Goal: Participate in discussion: Engage in conversation with other users on a specific topic

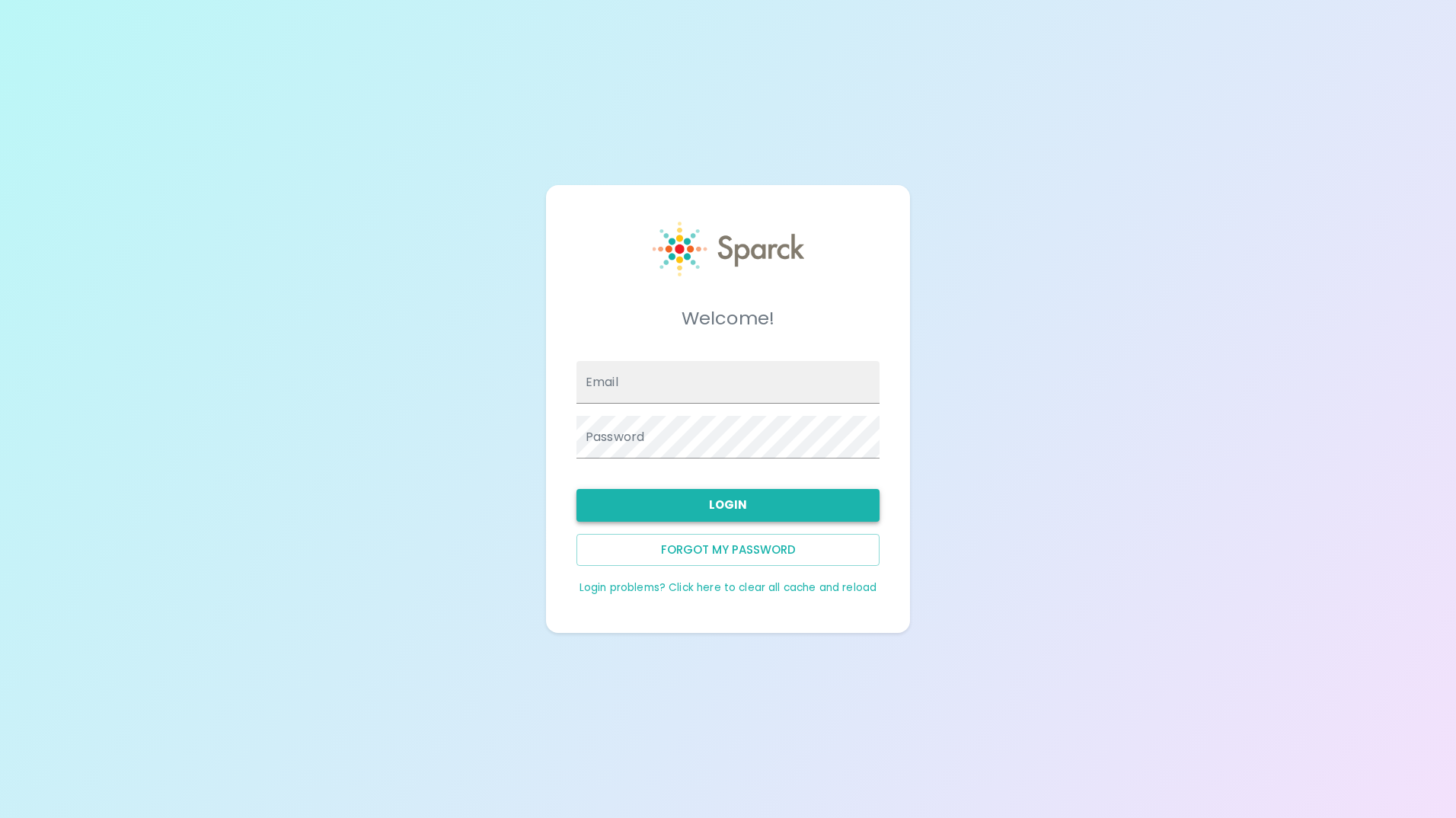
type input "[EMAIL_ADDRESS][DOMAIN_NAME]"
click at [742, 508] on button "Login" at bounding box center [728, 505] width 303 height 32
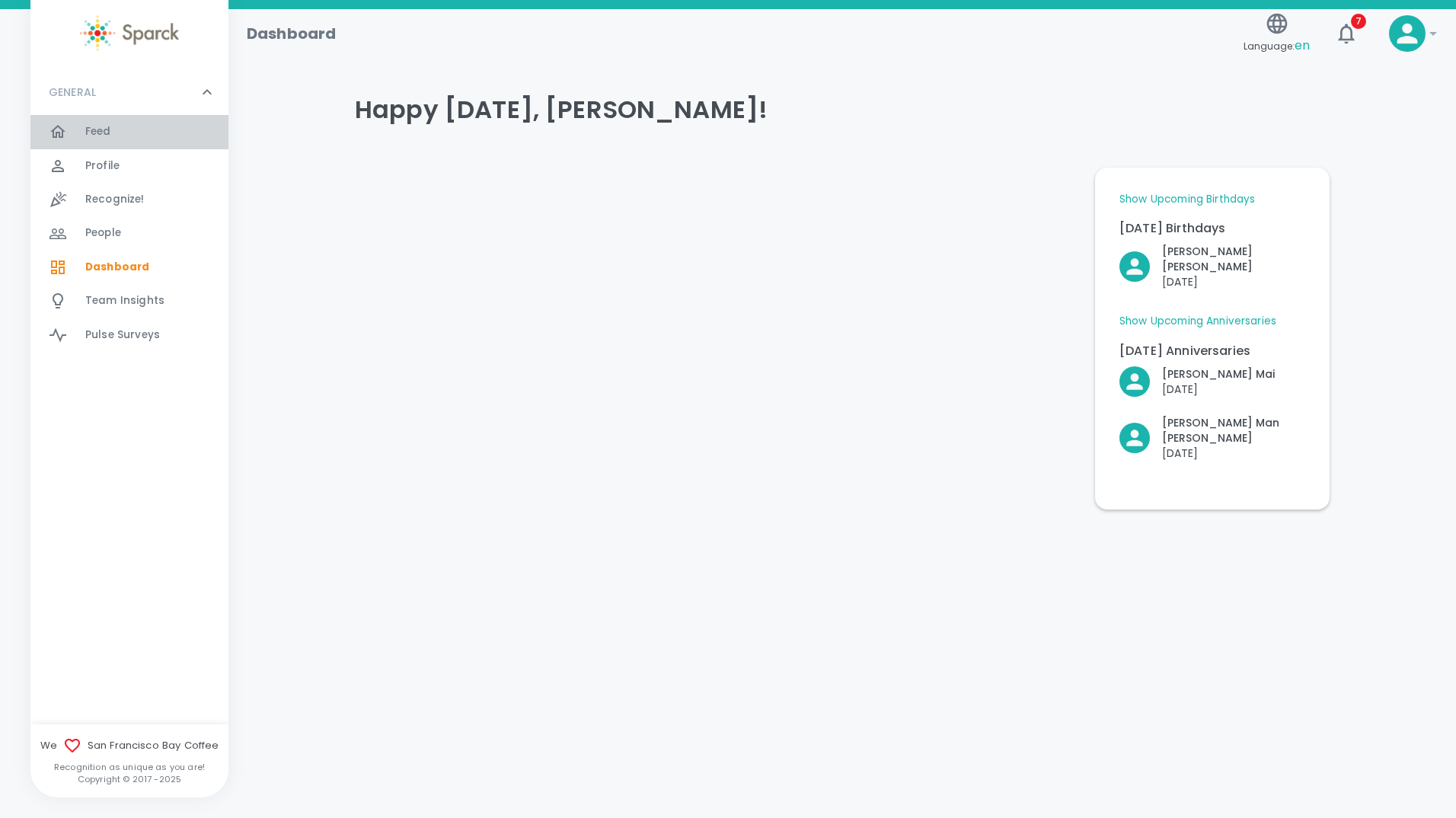
click at [117, 129] on div "Feed 0" at bounding box center [157, 132] width 143 height 22
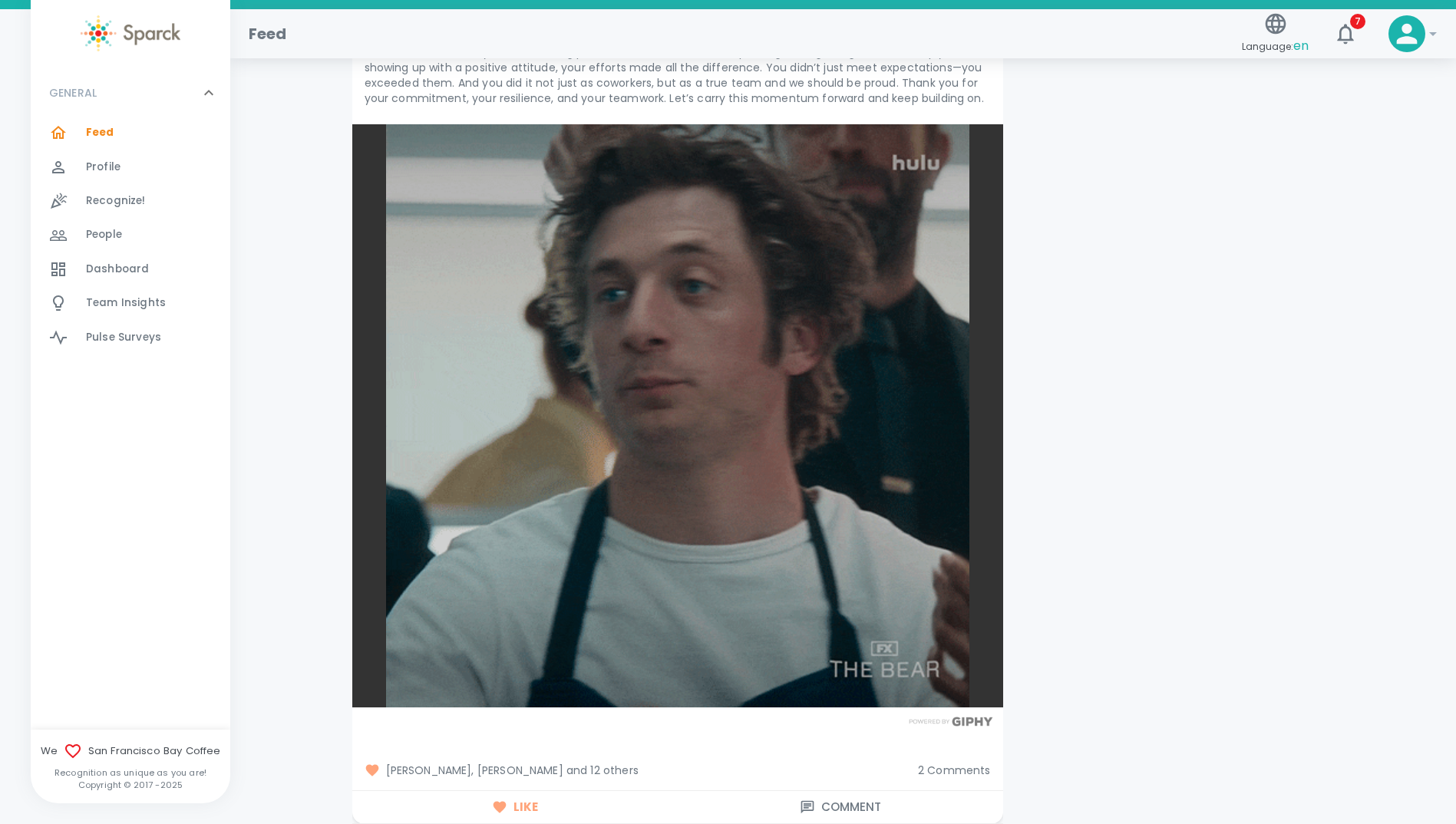
scroll to position [5447, 0]
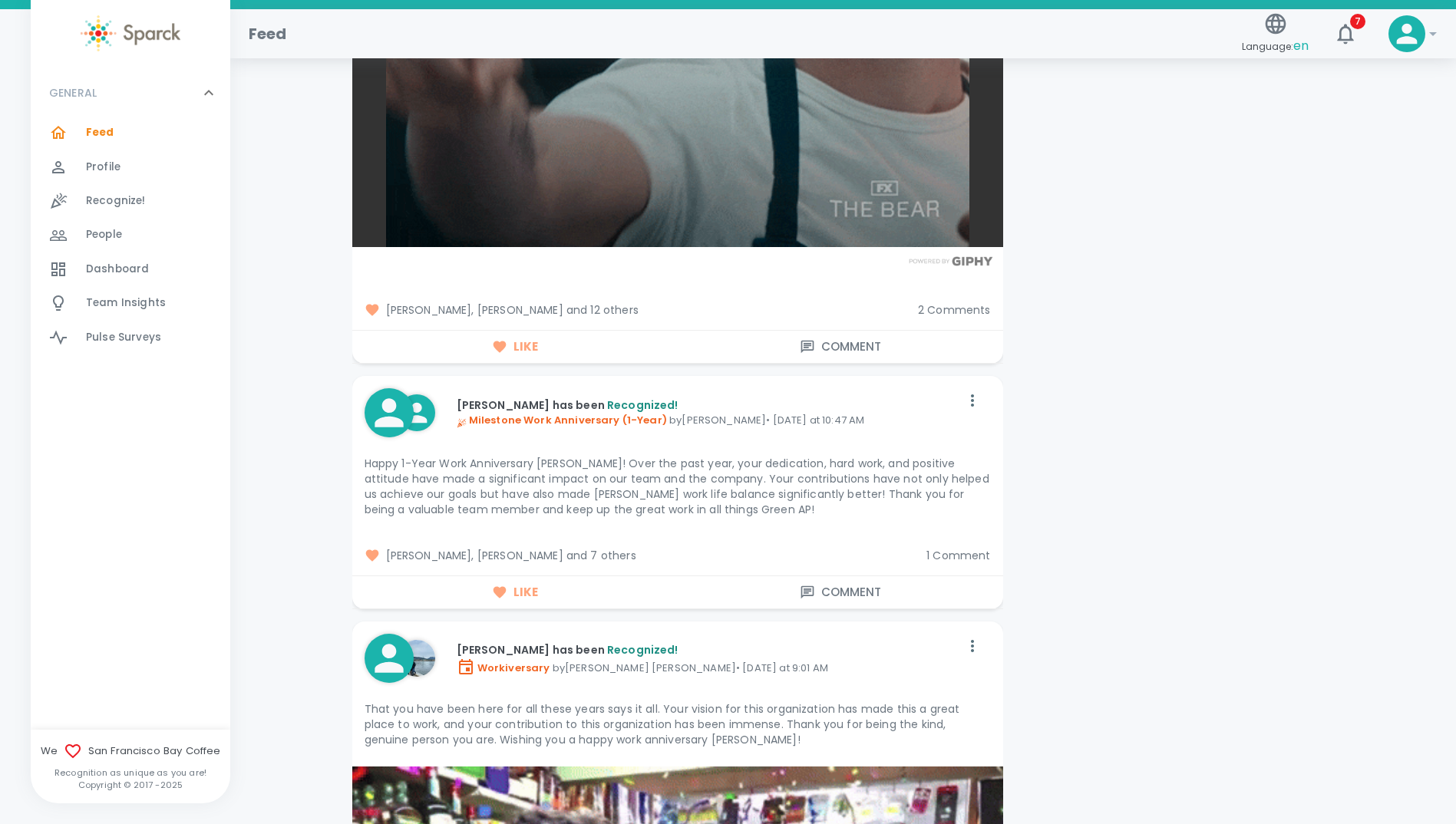
click at [980, 302] on span "2 Comments" at bounding box center [955, 309] width 73 height 15
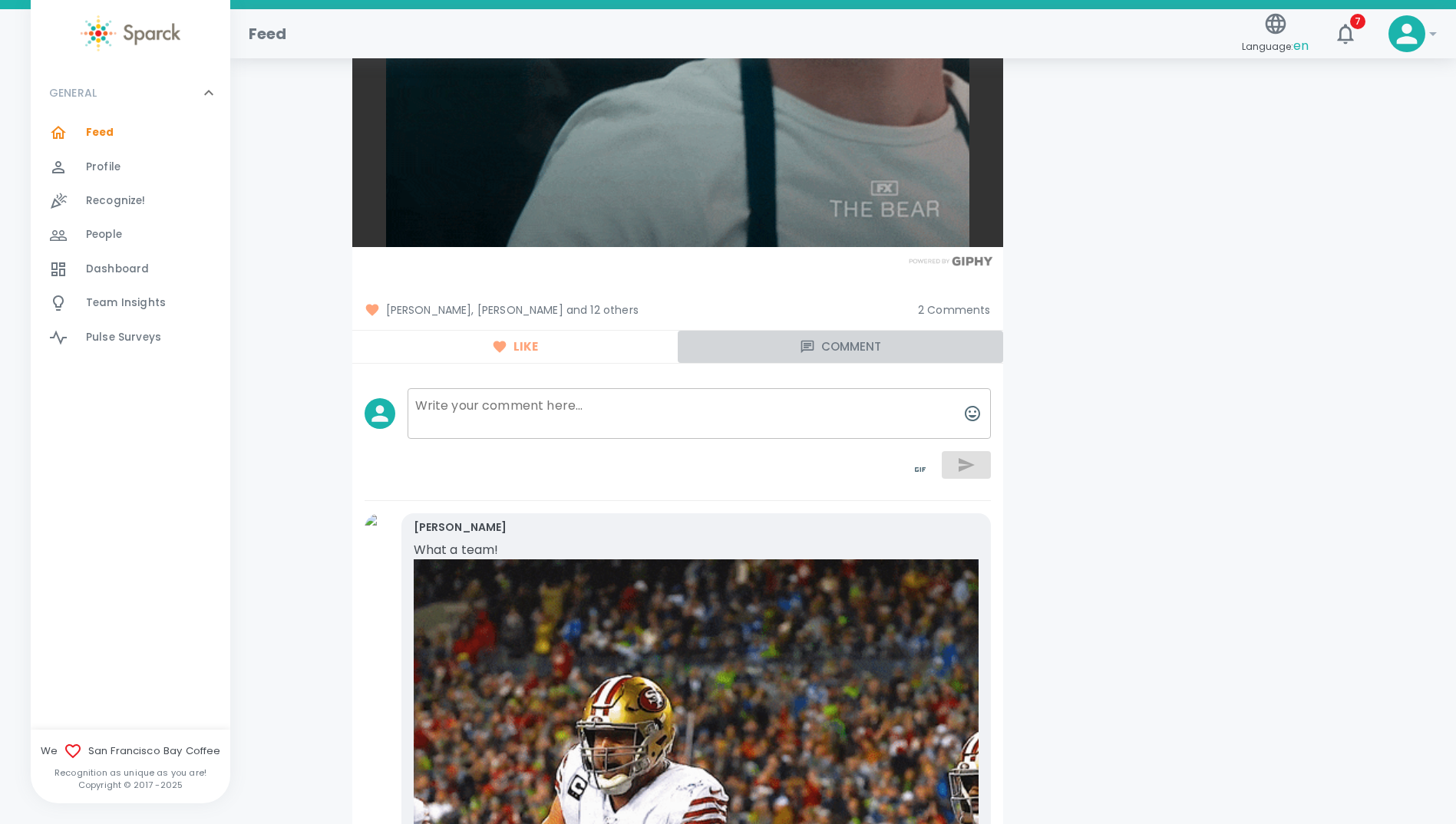
click at [835, 332] on button "Comment" at bounding box center [841, 347] width 326 height 32
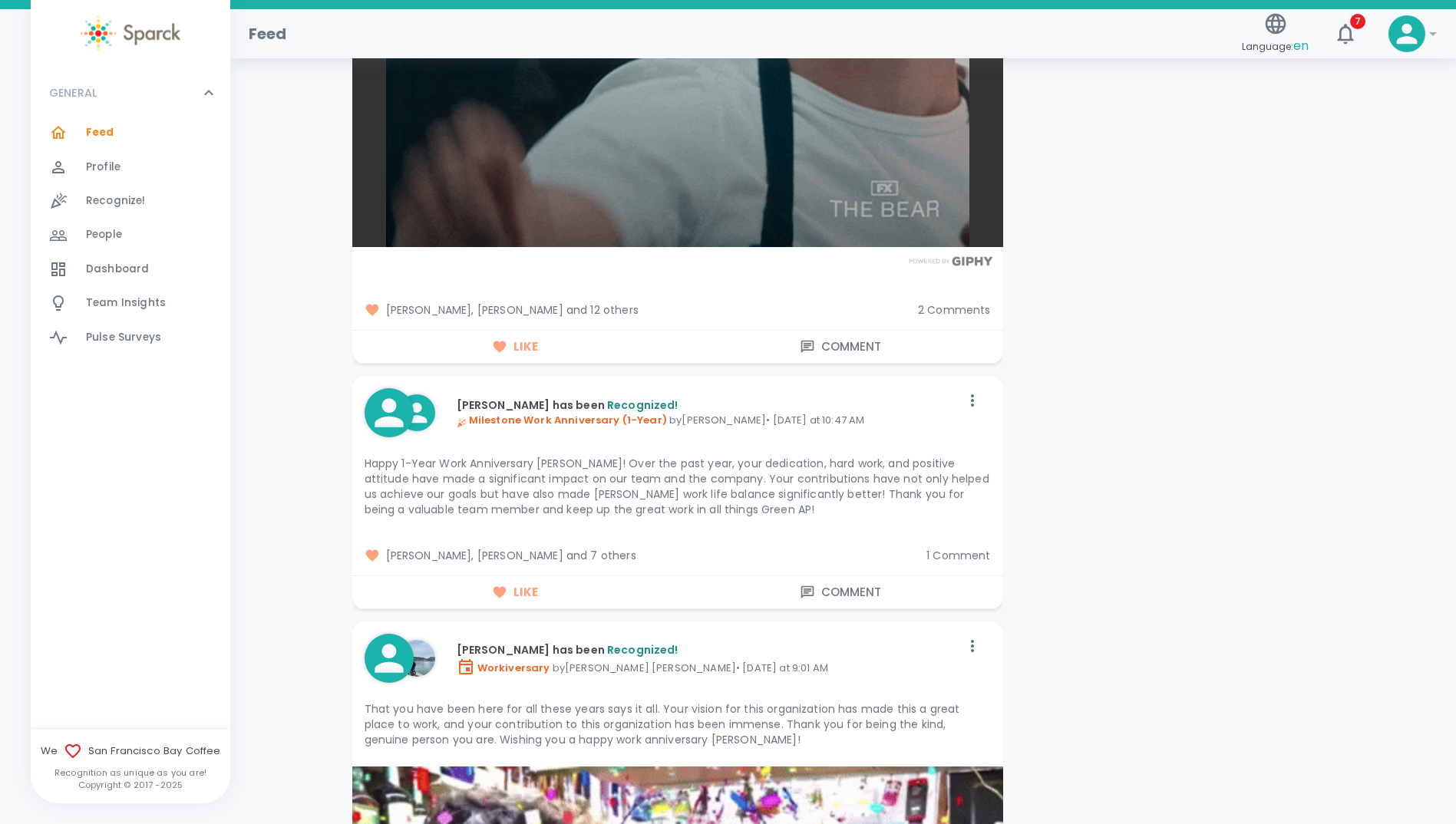
click at [952, 302] on span "2 Comments" at bounding box center [955, 309] width 73 height 15
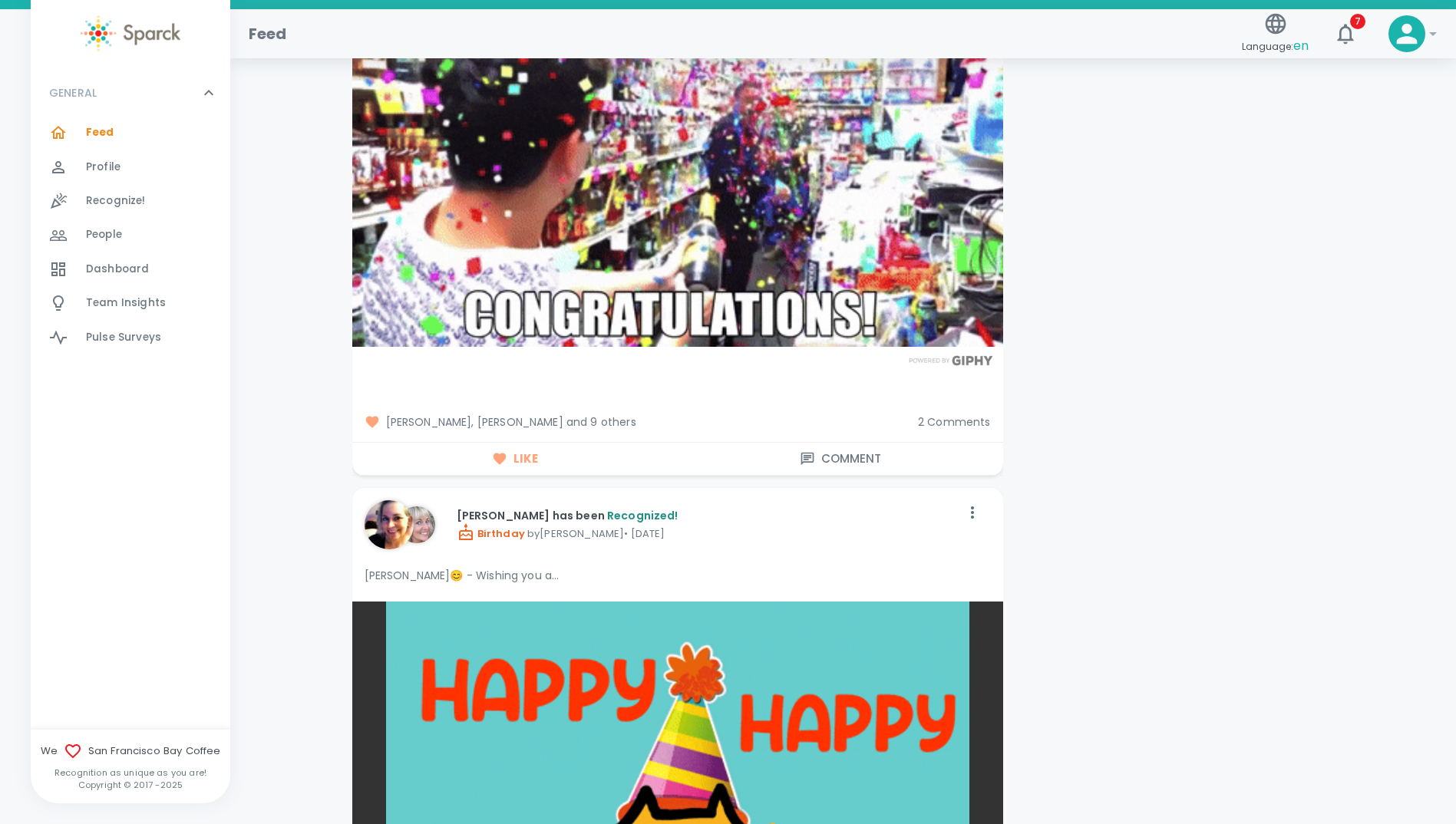
scroll to position [7136, 0]
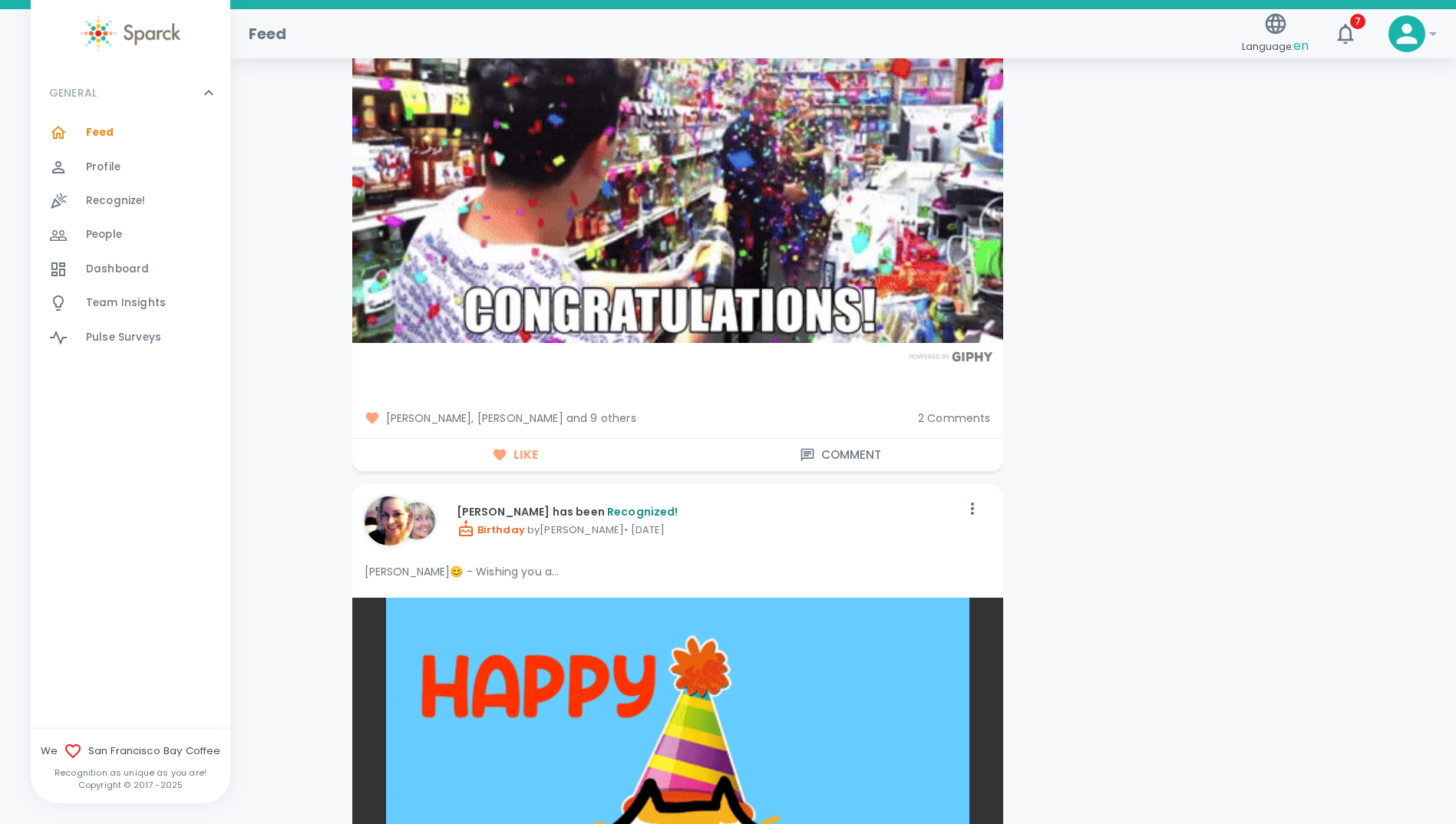
click at [953, 410] on span "2 Comments" at bounding box center [955, 418] width 73 height 15
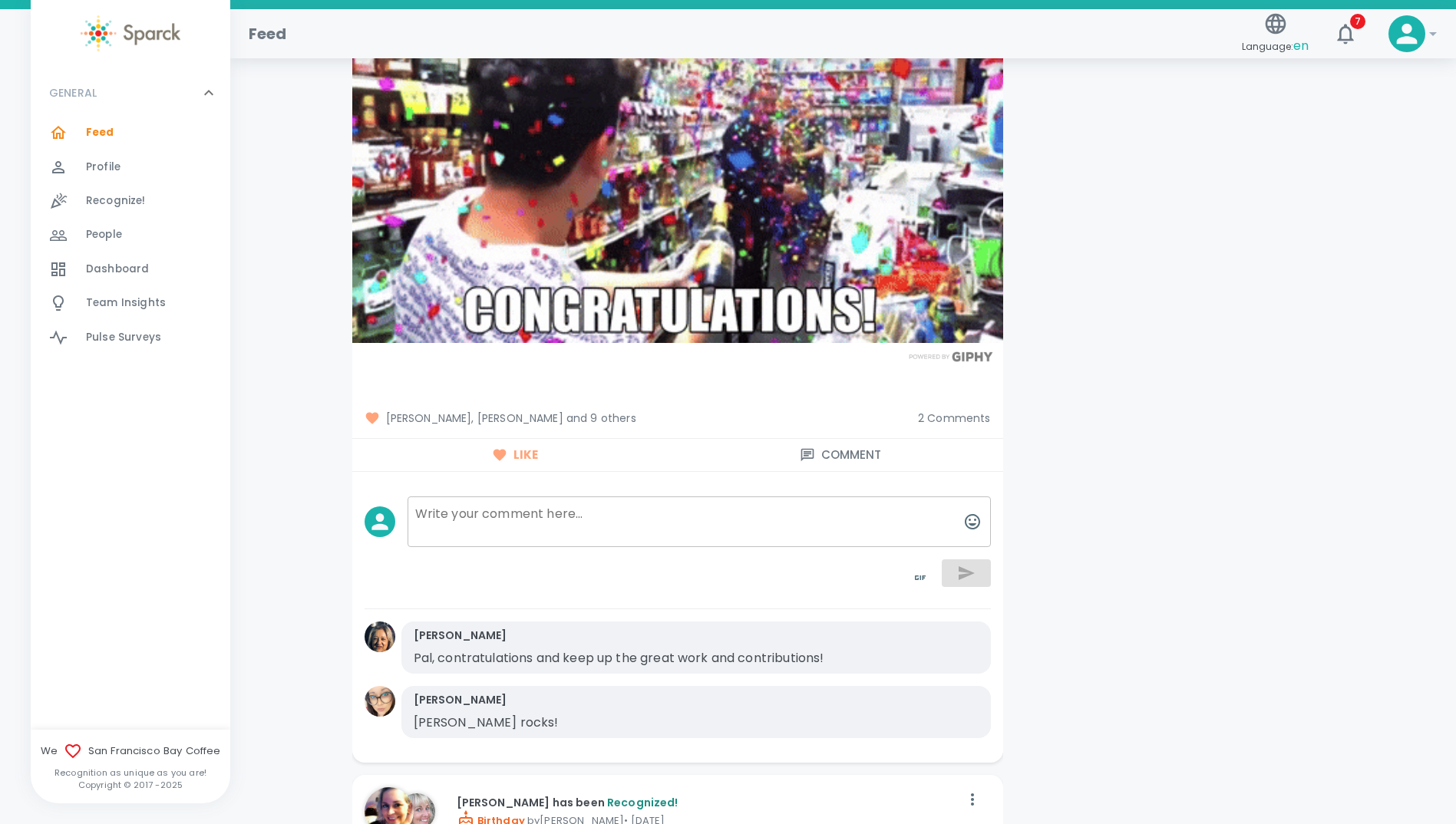
click at [316, 436] on div "Feed Recognize! Add GIF Add Image/Video Post [PERSON_NAME] has been Recognized!…" at bounding box center [843, 251] width 1189 height 14621
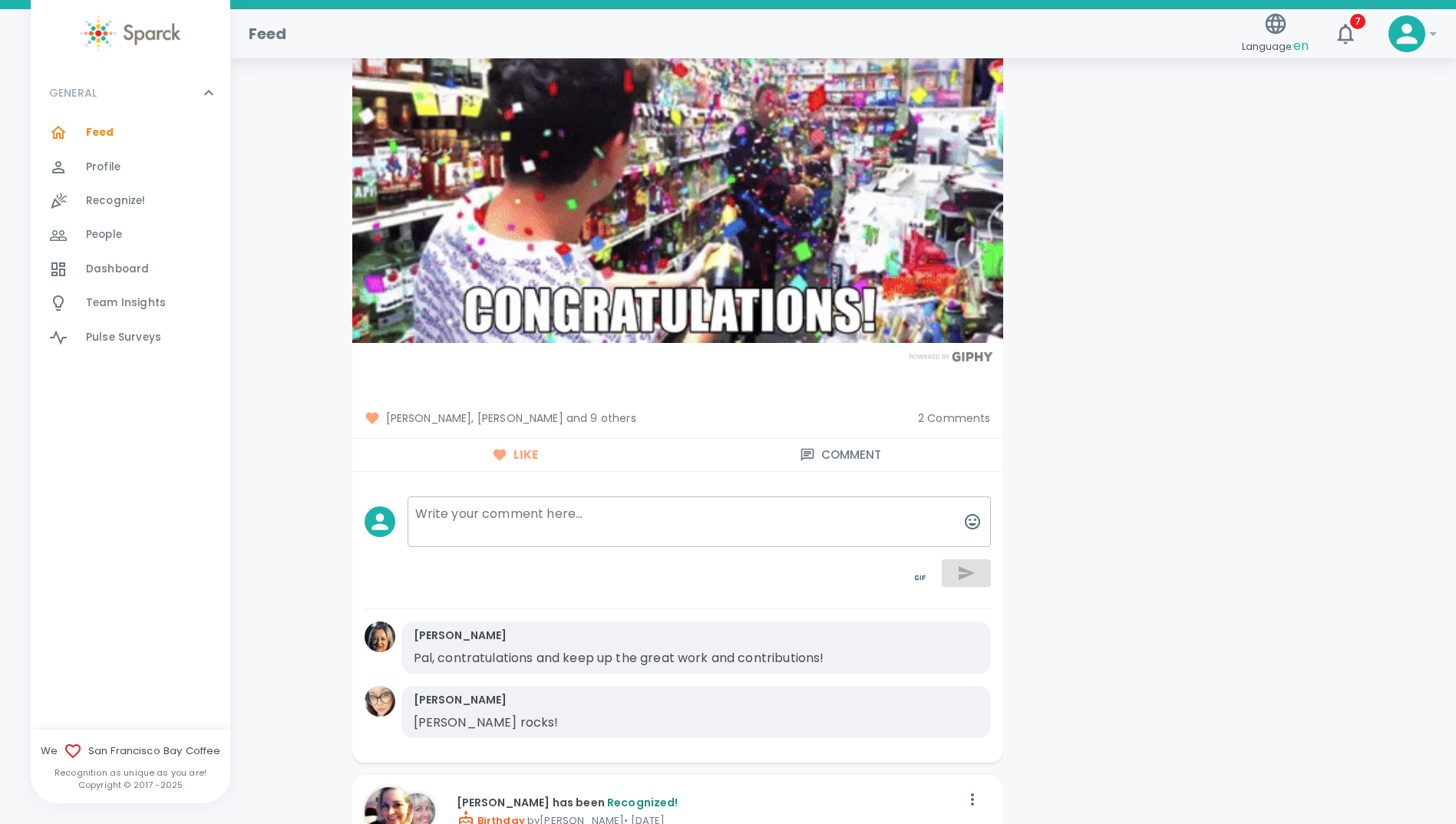
click at [449, 410] on span "[PERSON_NAME], [PERSON_NAME] and 9 others" at bounding box center [635, 418] width 541 height 15
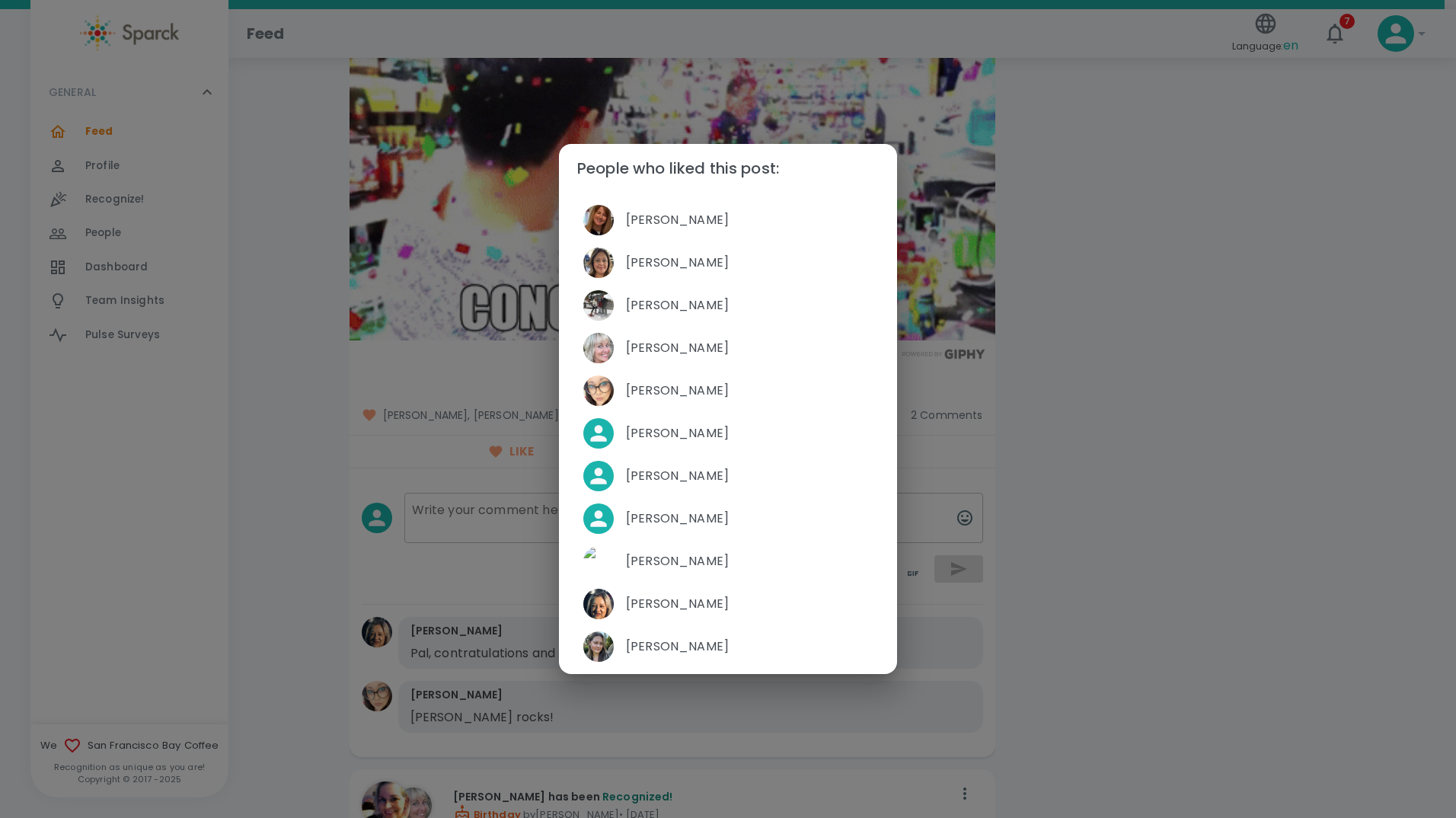
click at [292, 385] on div "People who liked this post: [PERSON_NAME] [PERSON_NAME] [PERSON_NAME] [PERSON_N…" at bounding box center [728, 409] width 1456 height 818
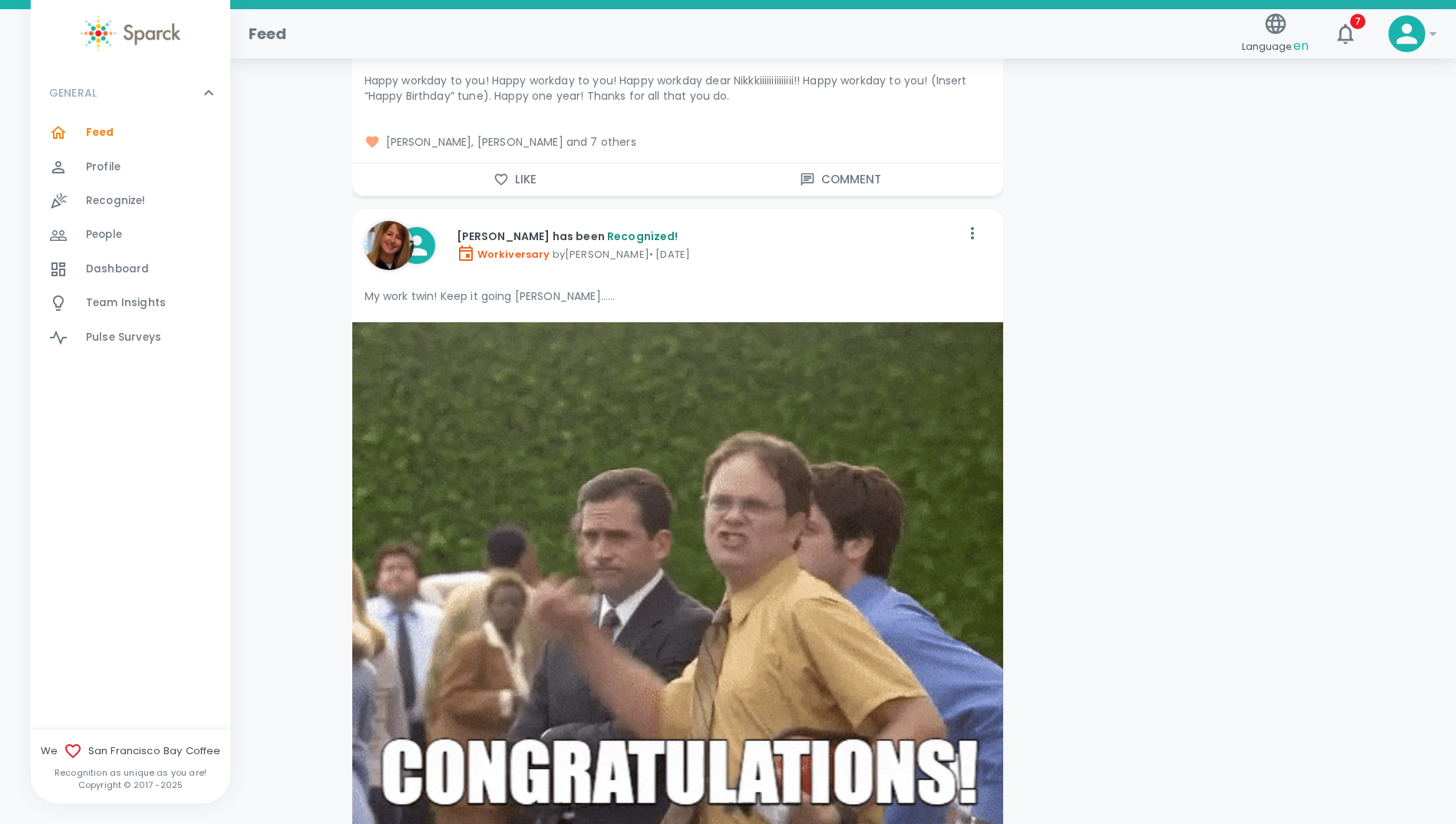
scroll to position [9131, 0]
